Goal: Information Seeking & Learning: Learn about a topic

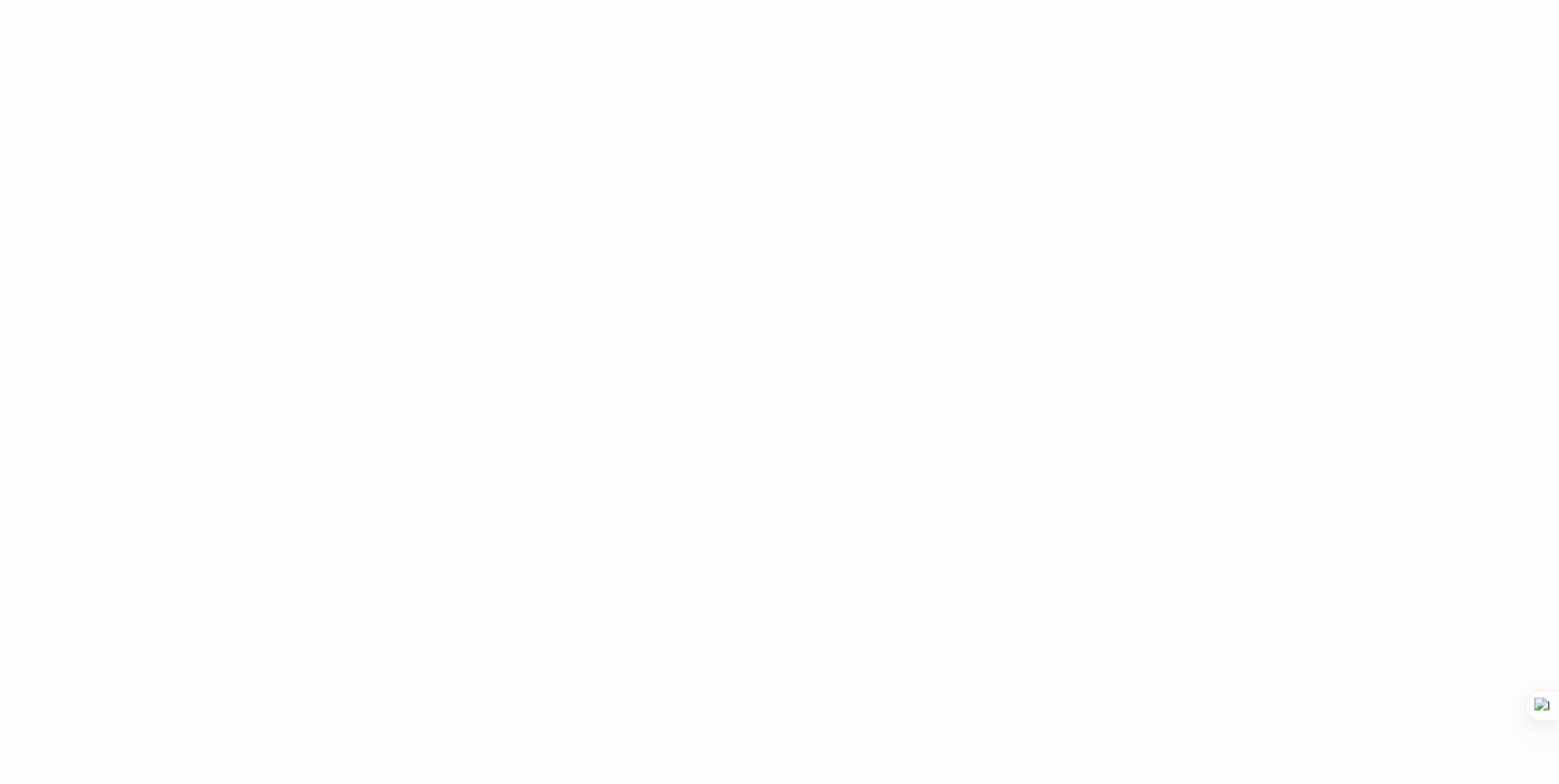
scroll to position [2360, 0]
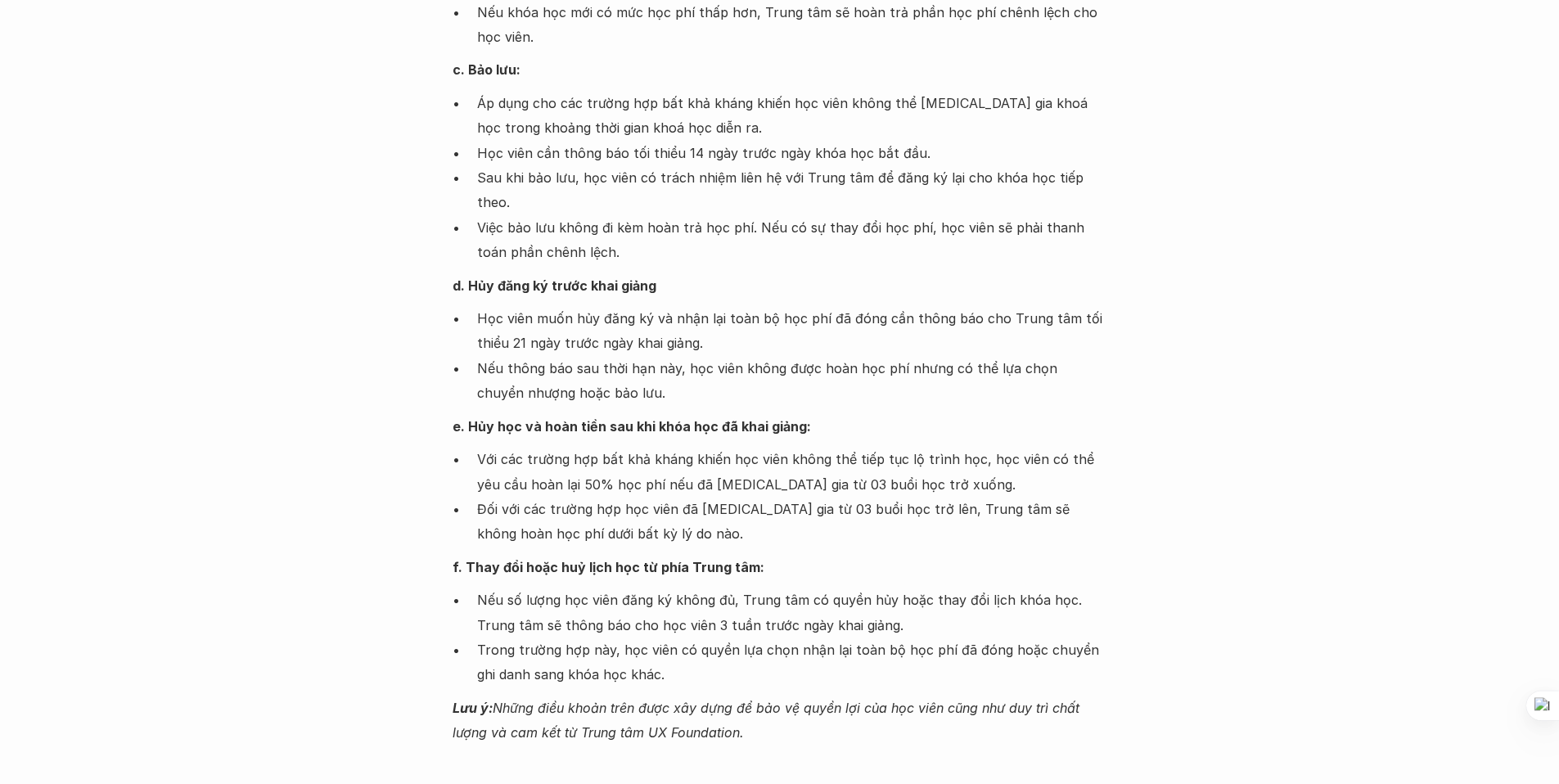
scroll to position [1433, 0]
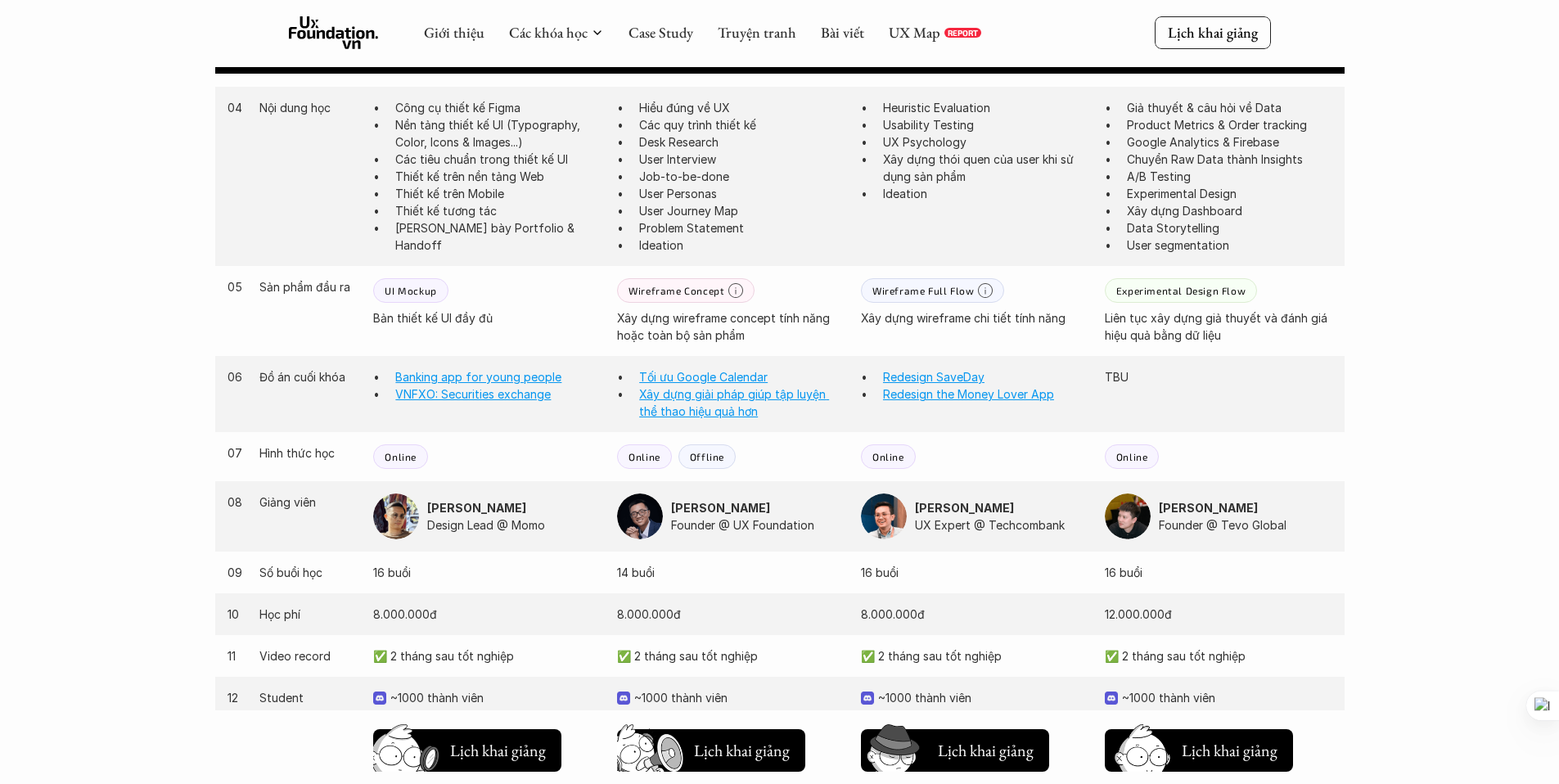
scroll to position [1191, 0]
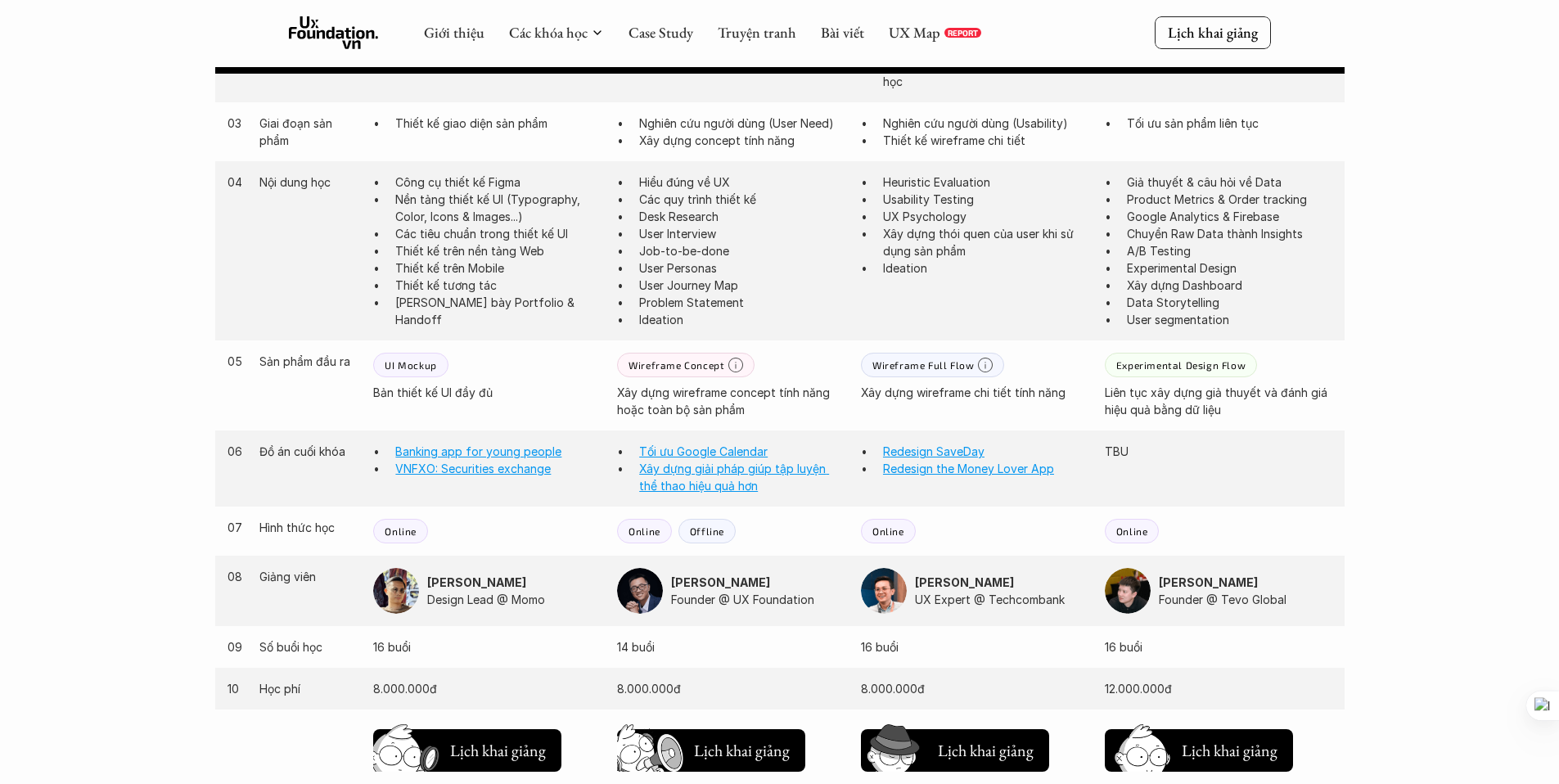
click at [680, 284] on p "User Journey Map" at bounding box center [741, 284] width 205 height 17
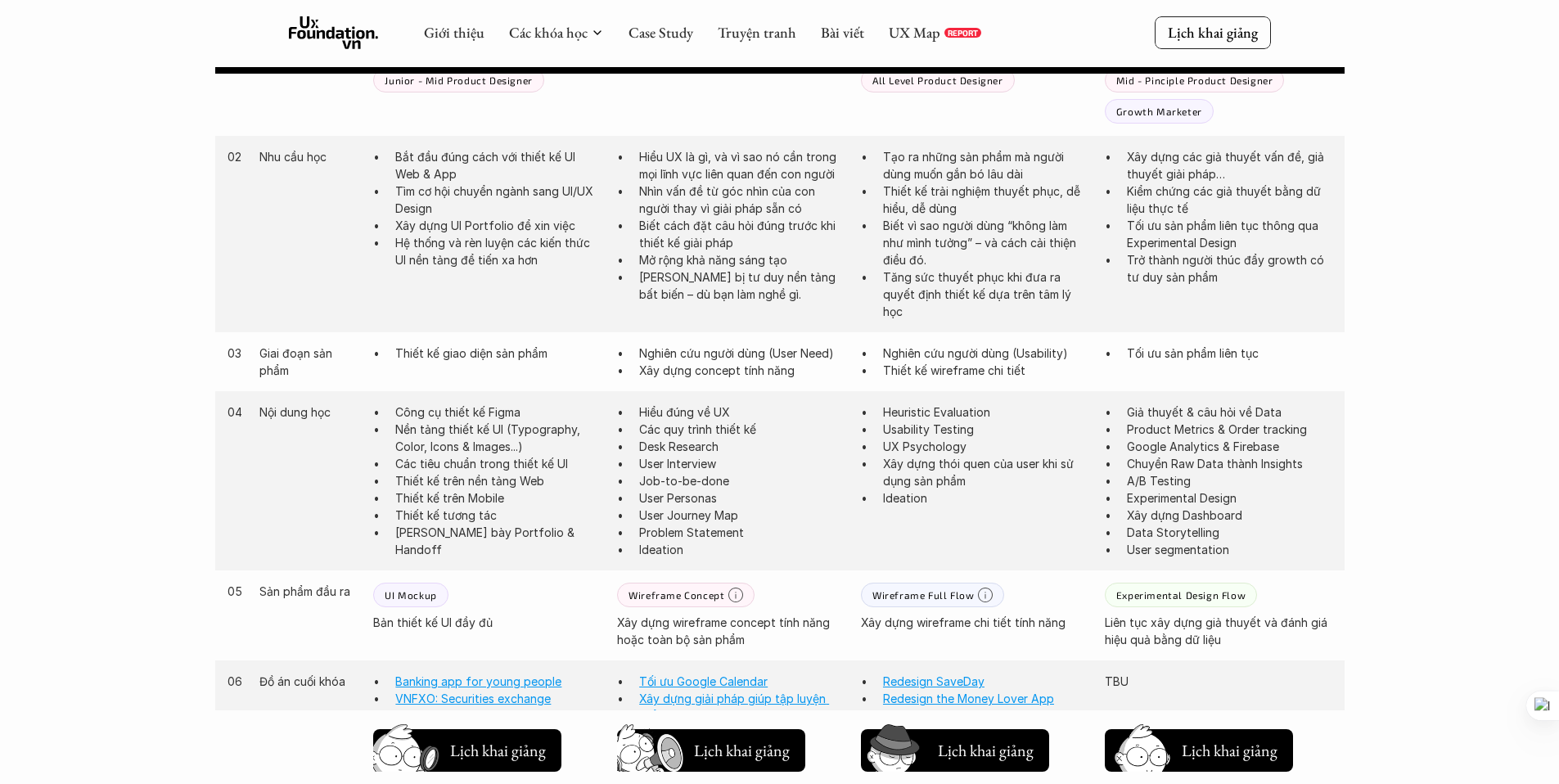
scroll to position [890, 0]
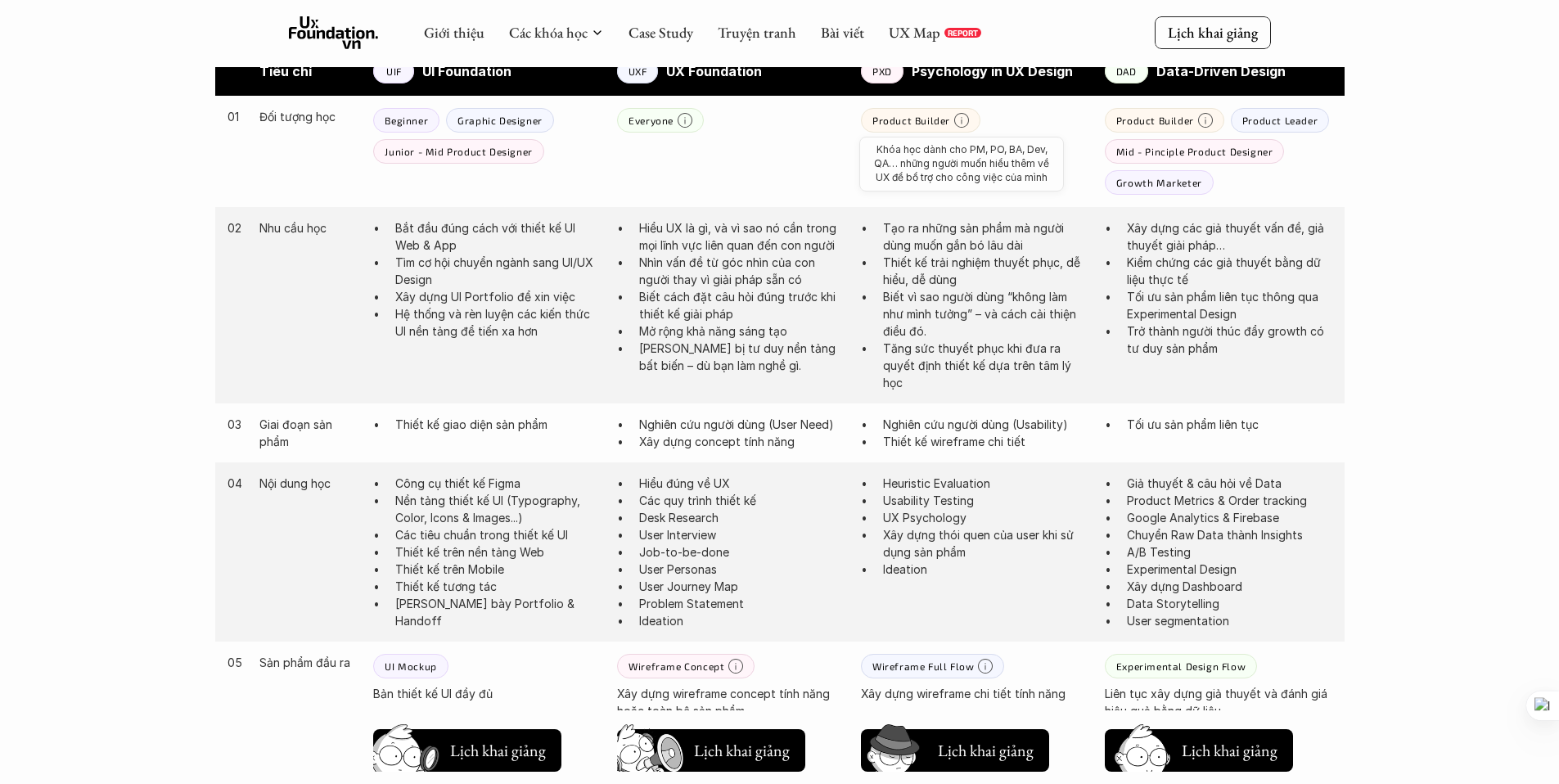
click at [955, 119] on icon at bounding box center [962, 120] width 15 height 15
click at [886, 154] on p "All Level Product Designer" at bounding box center [938, 151] width 131 height 12
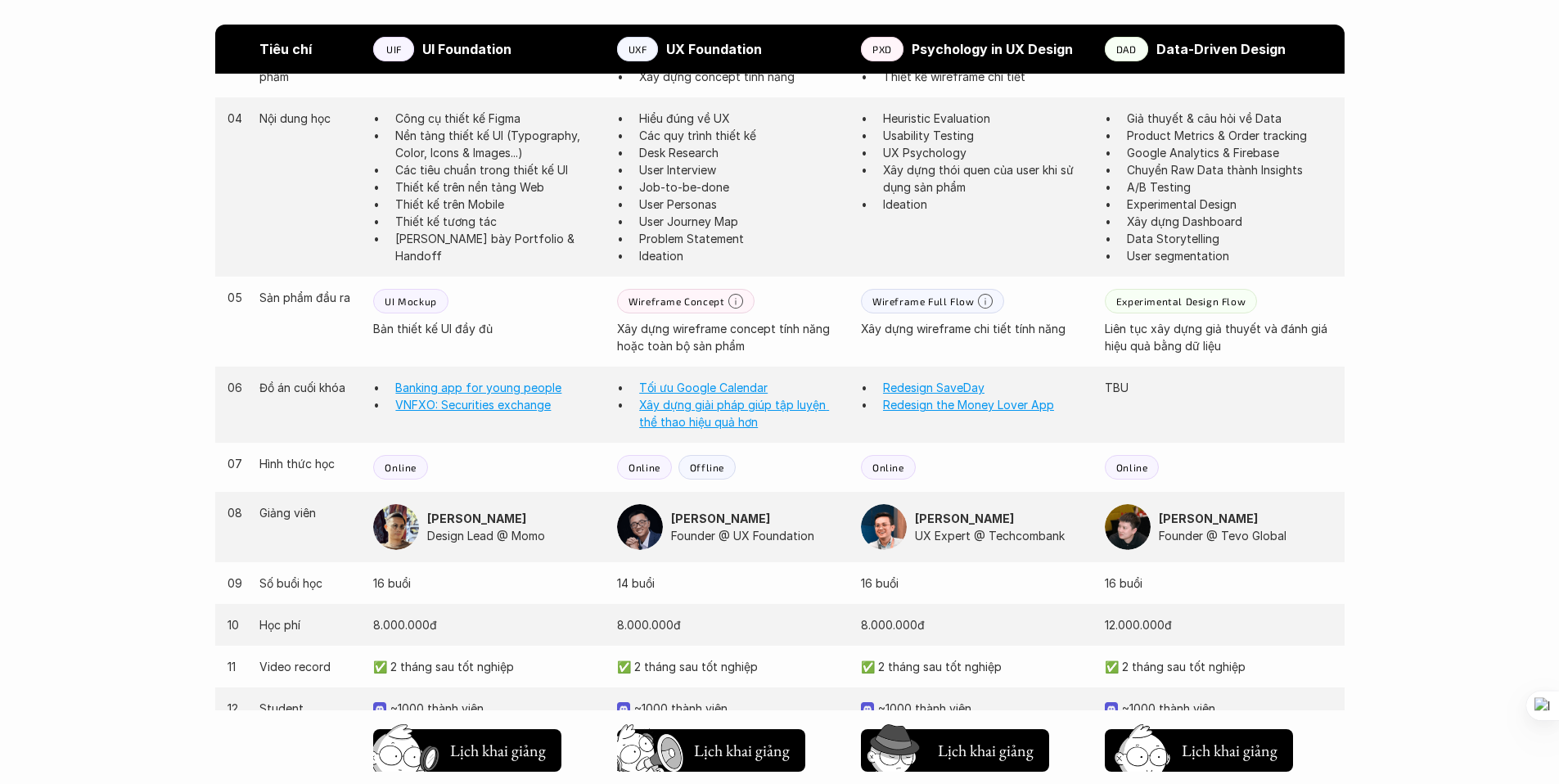
scroll to position [1255, 0]
click at [952, 750] on h5 "Lịch khai giảng" at bounding box center [986, 747] width 96 height 23
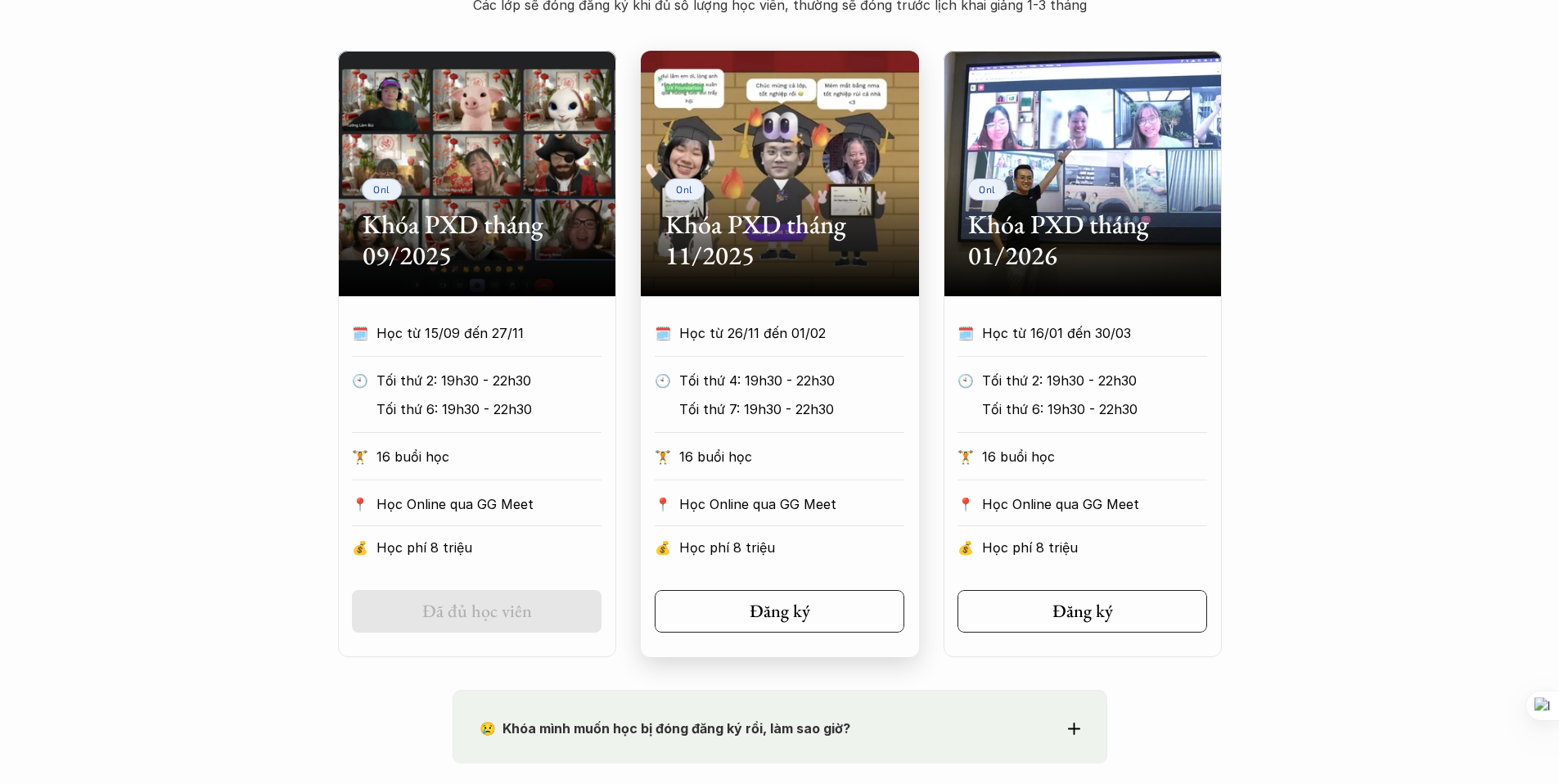
scroll to position [781, 0]
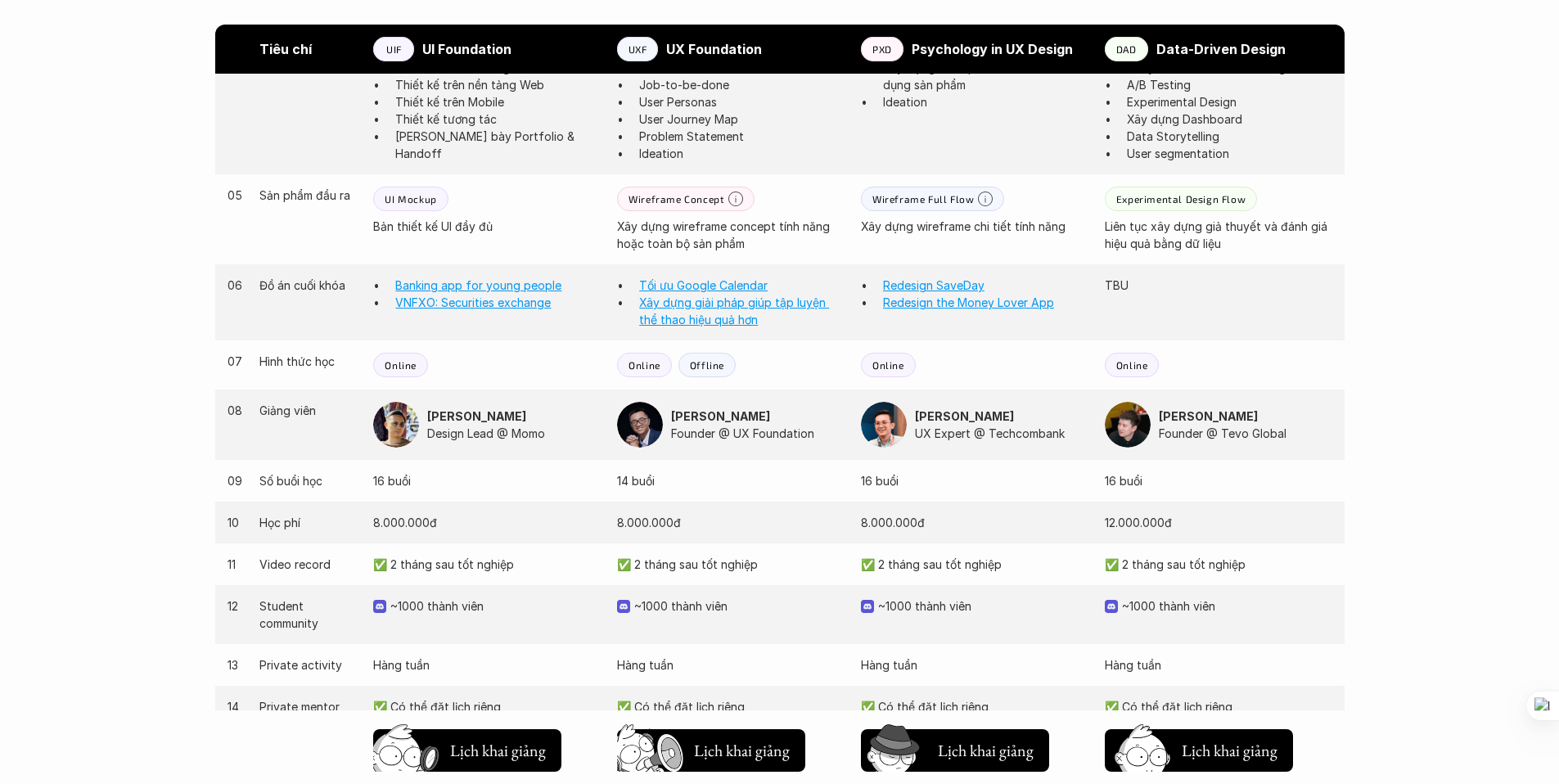
scroll to position [1629, 0]
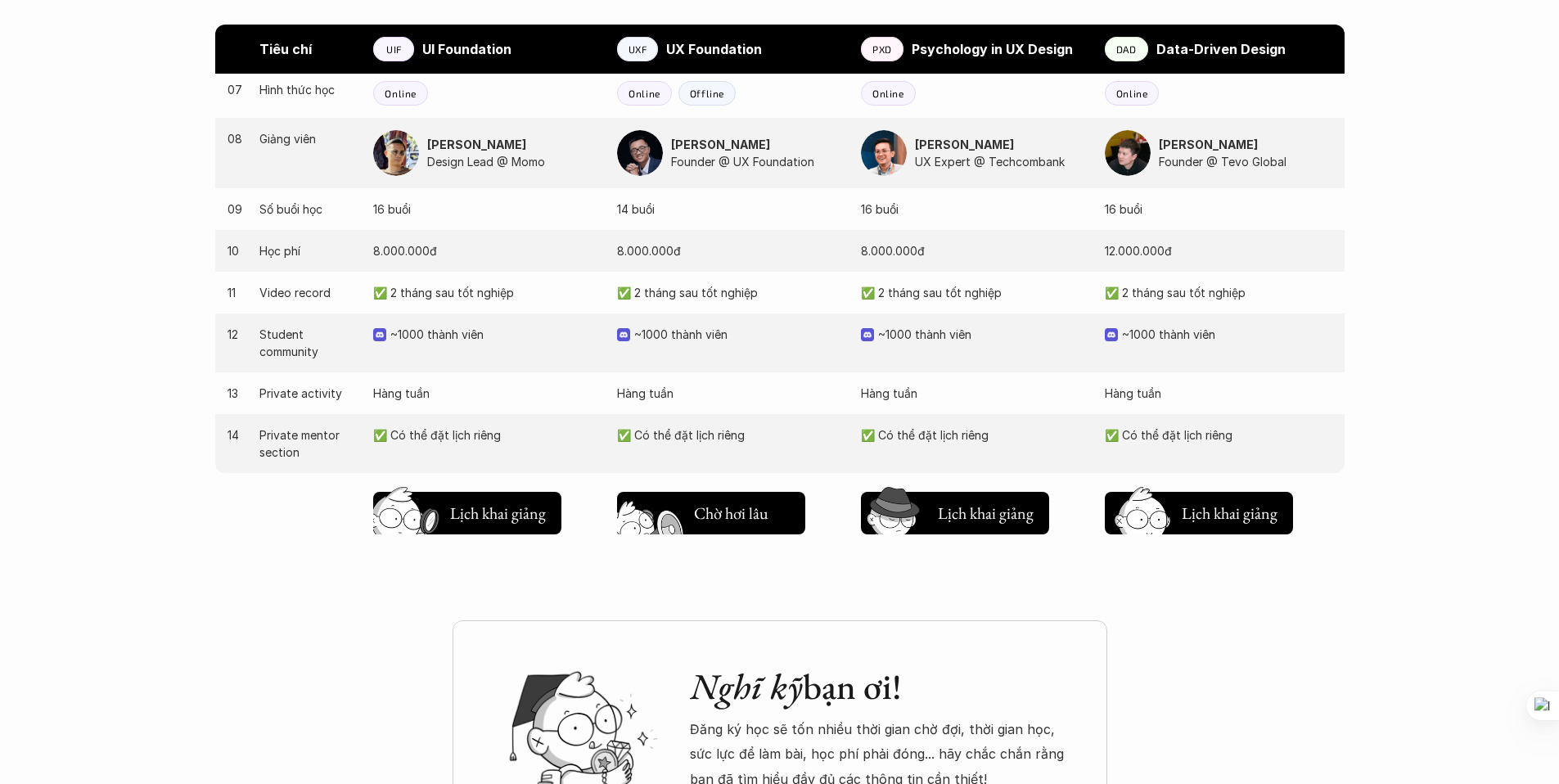
click at [715, 515] on h5 "Lịch khai giảng" at bounding box center [741, 511] width 96 height 23
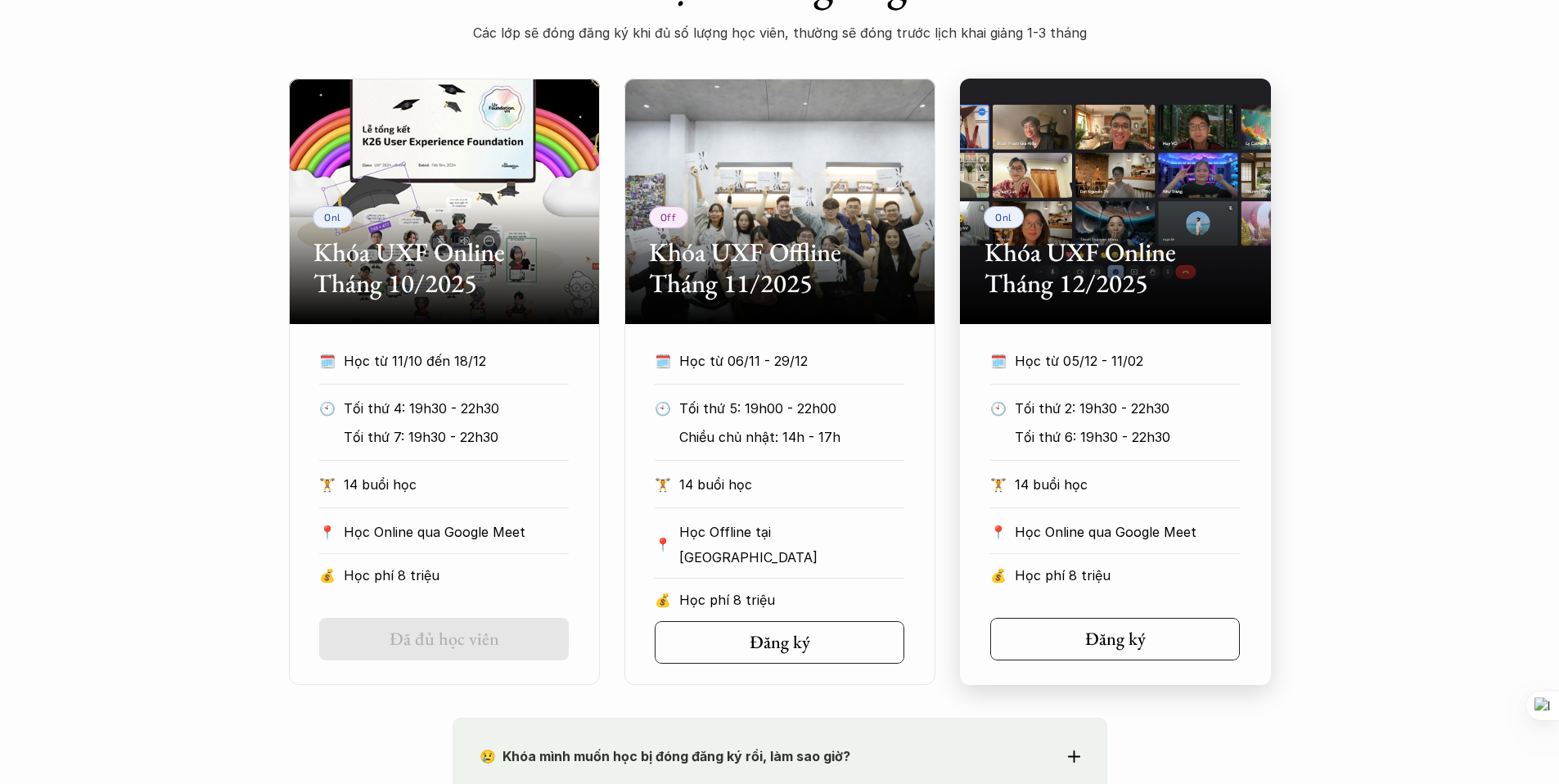
scroll to position [754, 0]
